Goal: Transaction & Acquisition: Purchase product/service

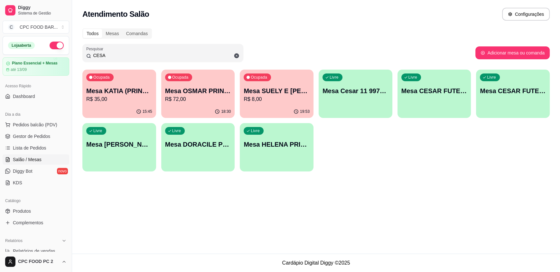
drag, startPoint x: 128, startPoint y: 55, endPoint x: 65, endPoint y: 54, distance: 63.1
click at [65, 54] on div "Diggy Sistema de Gestão C CPC FOOD BAR ... Loja aberta Plano Essencial + Mesas …" at bounding box center [280, 136] width 560 height 272
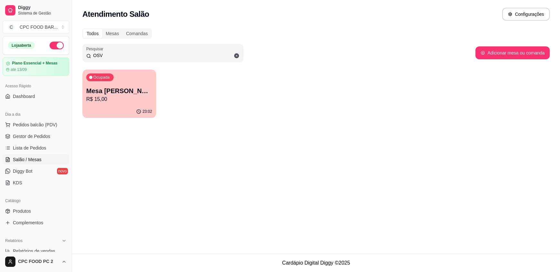
type input "OSV"
click at [120, 107] on div "23:02" at bounding box center [118, 111] width 71 height 12
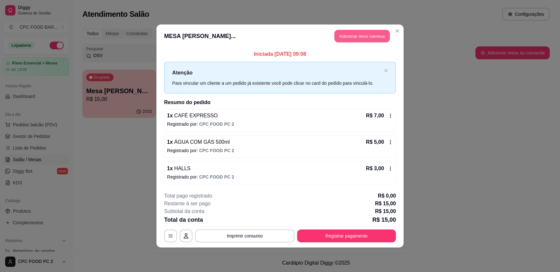
click at [367, 37] on button "Adicionar itens na mesa" at bounding box center [361, 36] width 55 height 13
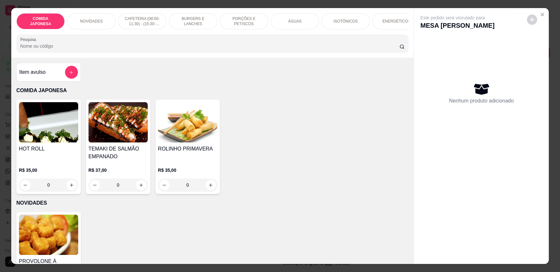
click at [256, 49] on input "Pesquisa" at bounding box center [209, 46] width 379 height 6
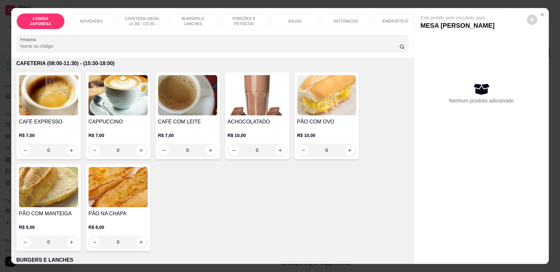
scroll to position [225, 0]
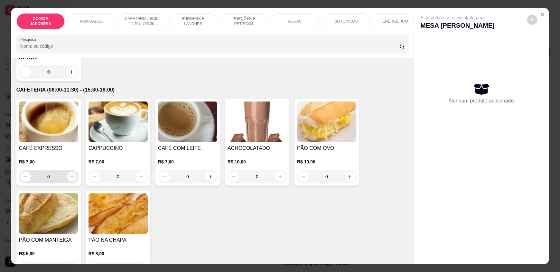
click at [71, 179] on icon "increase-product-quantity" at bounding box center [71, 176] width 5 height 5
type input "1"
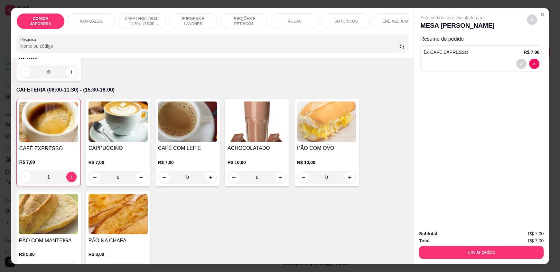
click at [277, 29] on div "ÁGUAS" at bounding box center [295, 21] width 48 height 16
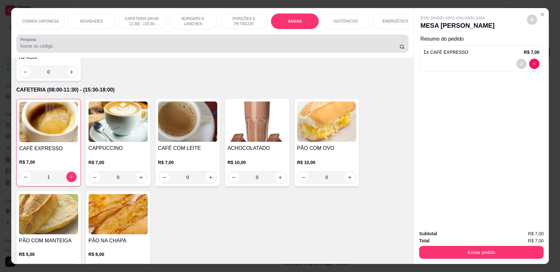
scroll to position [12, 0]
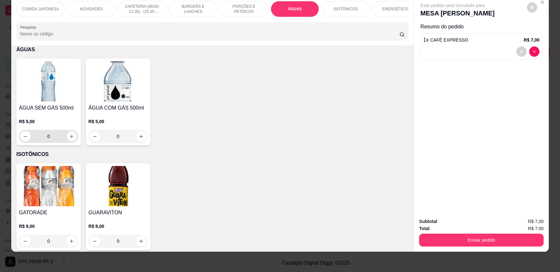
click at [69, 139] on icon "increase-product-quantity" at bounding box center [71, 136] width 5 height 5
type input "1"
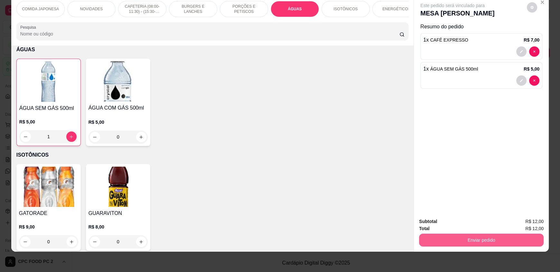
click at [484, 239] on button "Enviar pedido" at bounding box center [481, 239] width 124 height 13
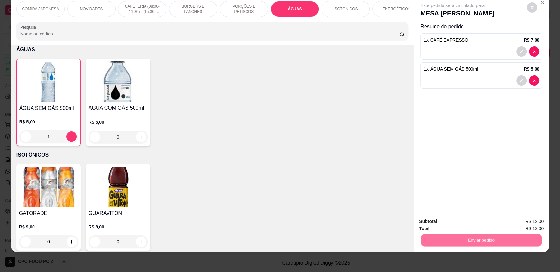
click at [472, 225] on button "Não registrar e enviar pedido" at bounding box center [459, 223] width 65 height 12
